Goal: Find specific page/section: Find specific page/section

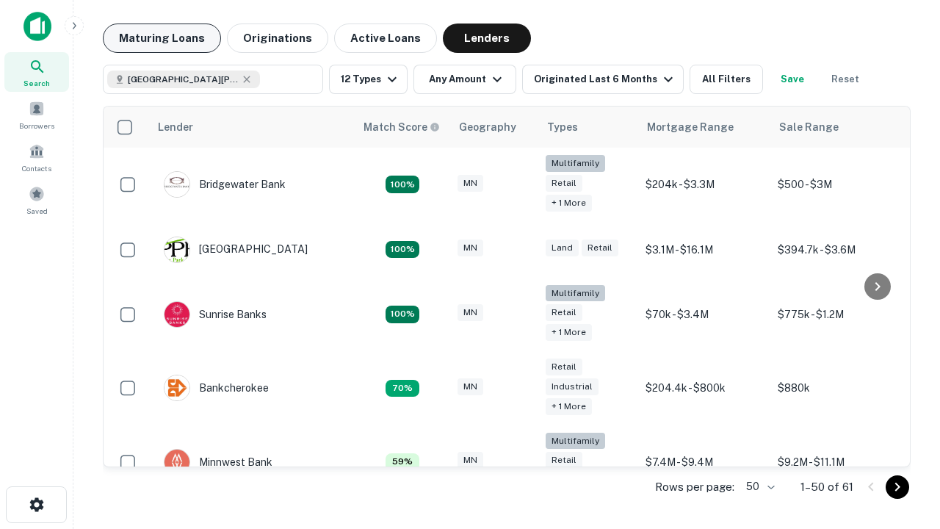
click at [162, 38] on button "Maturing Loans" at bounding box center [162, 38] width 118 height 29
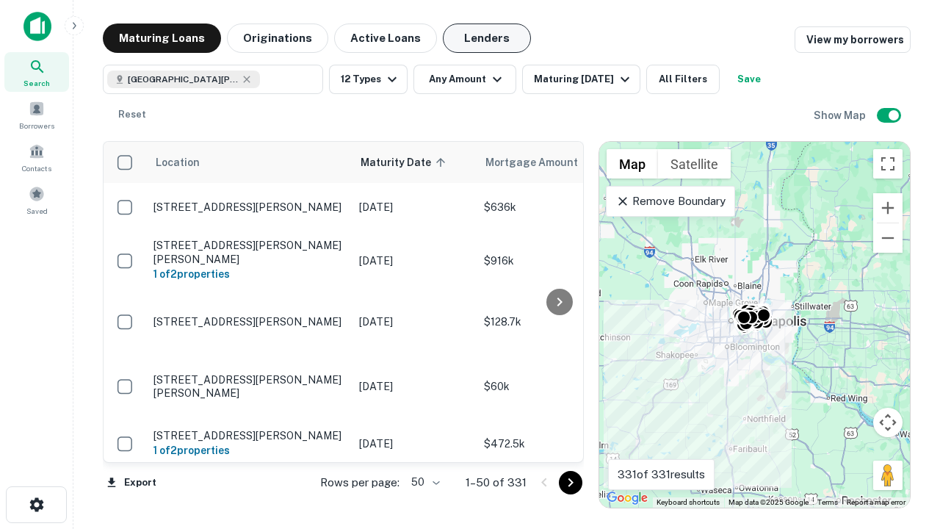
click at [487, 38] on button "Lenders" at bounding box center [487, 38] width 88 height 29
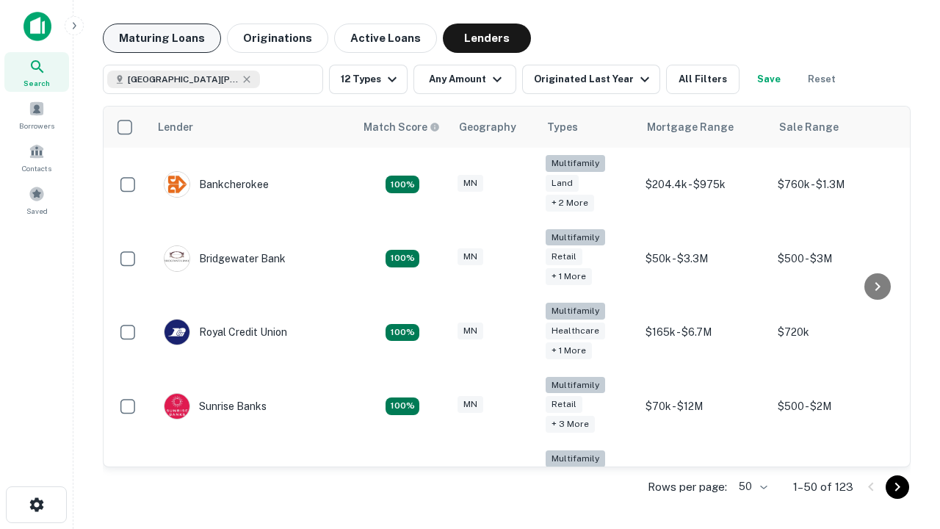
click at [162, 38] on button "Maturing Loans" at bounding box center [162, 38] width 118 height 29
